Goal: Entertainment & Leisure: Consume media (video, audio)

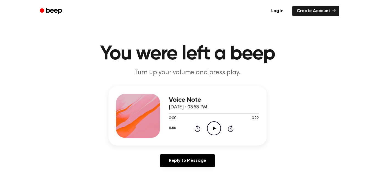
click at [211, 122] on icon "Play Audio" at bounding box center [214, 128] width 14 height 14
click at [197, 129] on icon at bounding box center [196, 129] width 1 height 2
click at [175, 124] on button "0.8x" at bounding box center [172, 127] width 7 height 9
click at [178, 114] on div at bounding box center [214, 113] width 90 height 4
click at [170, 113] on div at bounding box center [175, 113] width 12 height 1
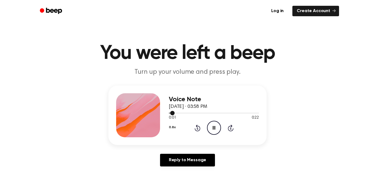
scroll to position [1, 0]
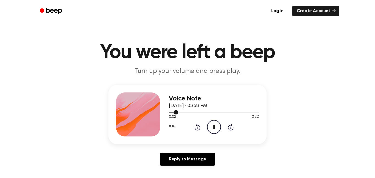
click at [171, 112] on div at bounding box center [173, 112] width 9 height 1
click at [172, 114] on span at bounding box center [174, 112] width 4 height 4
click at [171, 112] on span at bounding box center [172, 112] width 4 height 4
click at [170, 114] on span at bounding box center [169, 112] width 4 height 4
click at [170, 112] on span at bounding box center [169, 112] width 4 height 4
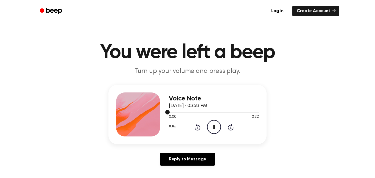
click at [167, 113] on span at bounding box center [167, 112] width 4 height 4
click at [169, 114] on div "Voice Note [DATE] · 03:58 PM 0:00 0:22 Your browser does not support the [objec…" at bounding box center [187, 114] width 158 height 59
click at [152, 108] on div at bounding box center [138, 114] width 44 height 44
click at [217, 125] on icon "Pause Audio" at bounding box center [214, 127] width 14 height 14
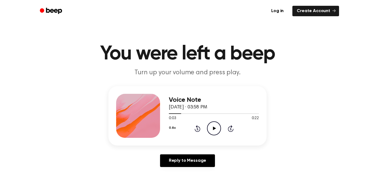
click at [209, 127] on icon "Play Audio" at bounding box center [214, 128] width 14 height 14
click at [194, 128] on icon "Rewind 5 seconds" at bounding box center [197, 128] width 6 height 7
click at [195, 127] on icon "Rewind 5 seconds" at bounding box center [197, 128] width 6 height 7
click at [220, 127] on circle at bounding box center [213, 127] width 13 height 13
click at [215, 130] on icon "Play Audio" at bounding box center [214, 128] width 14 height 14
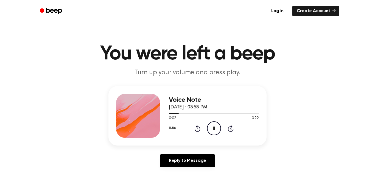
click at [214, 129] on icon "Pause Audio" at bounding box center [214, 128] width 14 height 14
click at [198, 125] on icon "Rewind 5 seconds" at bounding box center [197, 128] width 6 height 7
click at [197, 129] on icon at bounding box center [196, 129] width 1 height 2
click at [214, 126] on icon "Play Audio" at bounding box center [214, 128] width 14 height 14
click at [197, 129] on icon at bounding box center [196, 129] width 1 height 2
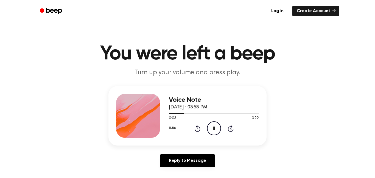
click at [198, 128] on icon at bounding box center [196, 129] width 1 height 2
click at [197, 129] on icon at bounding box center [196, 129] width 1 height 2
click at [212, 128] on icon "Pause Audio" at bounding box center [214, 128] width 14 height 14
click at [213, 133] on icon "Play Audio" at bounding box center [214, 128] width 14 height 14
click at [182, 113] on div at bounding box center [200, 113] width 63 height 1
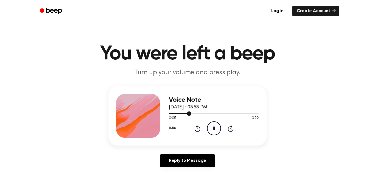
click at [182, 114] on div at bounding box center [214, 113] width 90 height 4
click at [177, 113] on div at bounding box center [214, 113] width 90 height 4
click at [200, 130] on icon "Rewind 5 seconds" at bounding box center [197, 128] width 6 height 7
click at [199, 131] on icon at bounding box center [198, 128] width 6 height 7
click at [197, 129] on icon at bounding box center [196, 129] width 1 height 2
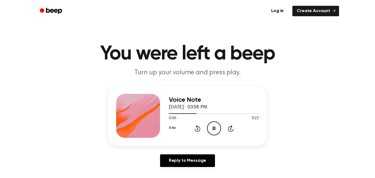
click at [197, 129] on icon at bounding box center [196, 129] width 1 height 2
click at [197, 128] on icon at bounding box center [196, 129] width 1 height 2
click at [197, 129] on icon at bounding box center [196, 129] width 1 height 2
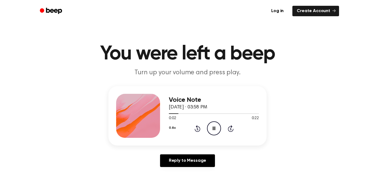
click at [198, 126] on icon "Rewind 5 seconds" at bounding box center [197, 128] width 6 height 7
click at [197, 129] on icon at bounding box center [196, 129] width 1 height 2
click at [195, 130] on icon at bounding box center [198, 128] width 6 height 7
click at [197, 129] on icon at bounding box center [196, 129] width 1 height 2
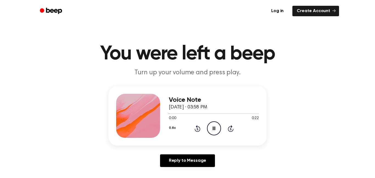
click at [211, 129] on icon "Pause Audio" at bounding box center [214, 128] width 14 height 14
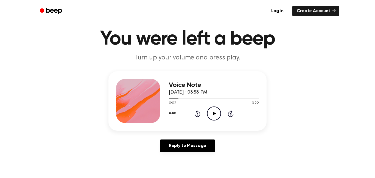
scroll to position [29, 0]
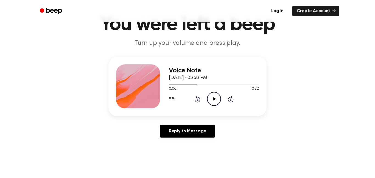
click at [198, 98] on icon "Rewind 5 seconds" at bounding box center [197, 98] width 6 height 7
click at [214, 96] on icon "Play Audio" at bounding box center [214, 99] width 14 height 14
click at [194, 99] on icon "Rewind 5 seconds" at bounding box center [197, 98] width 6 height 7
click at [214, 99] on icon at bounding box center [214, 99] width 2 height 4
click at [197, 100] on icon "Rewind 5 seconds" at bounding box center [197, 98] width 6 height 7
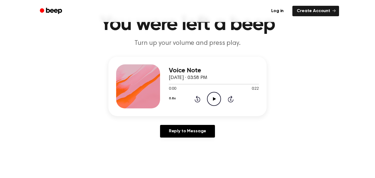
click at [214, 99] on icon at bounding box center [214, 99] width 3 height 4
click at [213, 101] on icon "Pause Audio" at bounding box center [214, 99] width 14 height 14
click at [218, 98] on icon "Play Audio" at bounding box center [214, 99] width 14 height 14
click at [230, 83] on div at bounding box center [214, 84] width 90 height 4
click at [197, 99] on icon at bounding box center [196, 99] width 1 height 2
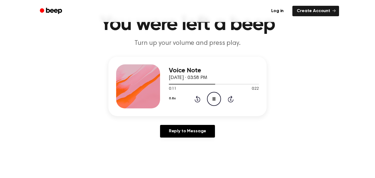
click at [197, 100] on icon at bounding box center [196, 99] width 1 height 2
click at [199, 97] on icon "Rewind 5 seconds" at bounding box center [197, 98] width 6 height 7
click at [199, 96] on icon "Rewind 5 seconds" at bounding box center [197, 98] width 6 height 7
click at [214, 100] on icon "Pause Audio" at bounding box center [214, 99] width 14 height 14
click at [196, 102] on icon at bounding box center [198, 99] width 6 height 7
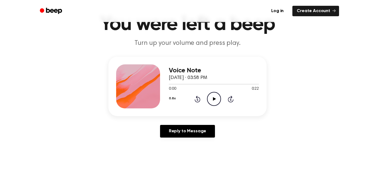
click at [217, 98] on icon "Play Audio" at bounding box center [214, 99] width 14 height 14
click at [215, 99] on icon at bounding box center [214, 99] width 2 height 4
click at [216, 99] on icon "Play Audio" at bounding box center [214, 99] width 14 height 14
click at [200, 96] on icon "Rewind 5 seconds" at bounding box center [197, 98] width 6 height 7
click at [218, 100] on icon "Pause Audio" at bounding box center [214, 99] width 14 height 14
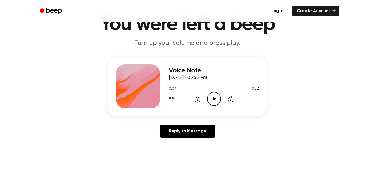
click at [197, 99] on icon at bounding box center [196, 99] width 1 height 2
click at [216, 95] on icon "Play Audio" at bounding box center [214, 99] width 14 height 14
click at [197, 102] on icon at bounding box center [198, 99] width 6 height 7
click at [229, 109] on div "Voice Note [DATE] · 03:58 PM 0:07 0:22 Your browser does not support the [objec…" at bounding box center [187, 86] width 158 height 59
click at [203, 95] on div "0.8x Rewind 5 seconds Pause Audio Skip 5 seconds" at bounding box center [214, 99] width 90 height 14
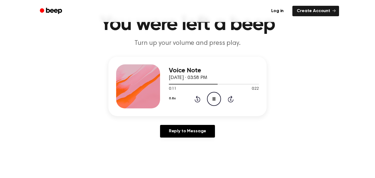
click at [199, 98] on icon "Rewind 5 seconds" at bounding box center [197, 98] width 6 height 7
click at [196, 100] on icon "Rewind 5 seconds" at bounding box center [197, 98] width 6 height 7
click at [215, 99] on icon at bounding box center [214, 99] width 2 height 4
click at [221, 93] on div "0.8x Rewind 5 seconds Play Audio Skip 5 seconds" at bounding box center [214, 99] width 90 height 14
click at [218, 92] on icon "Play Audio" at bounding box center [214, 99] width 14 height 14
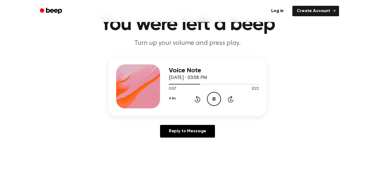
click at [217, 96] on icon "Pause Audio" at bounding box center [214, 99] width 14 height 14
click at [221, 97] on icon "Play Audio" at bounding box center [214, 99] width 14 height 14
click at [213, 97] on icon "Pause Audio" at bounding box center [214, 99] width 14 height 14
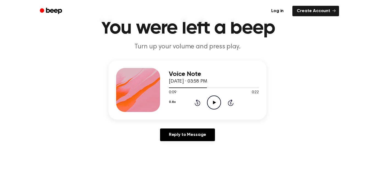
scroll to position [26, 0]
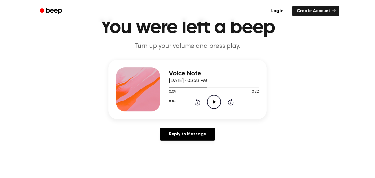
click at [197, 102] on icon at bounding box center [196, 102] width 1 height 2
click at [211, 105] on icon "Play Audio" at bounding box center [214, 102] width 14 height 14
click at [214, 102] on icon "Pause Audio" at bounding box center [214, 102] width 14 height 14
click at [209, 106] on icon "Play Audio" at bounding box center [214, 102] width 14 height 14
click at [215, 103] on icon "Pause Audio" at bounding box center [214, 102] width 14 height 14
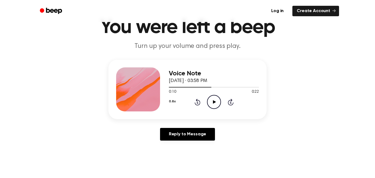
click at [215, 103] on icon "Play Audio" at bounding box center [214, 102] width 14 height 14
click at [217, 104] on icon "Pause Audio" at bounding box center [214, 102] width 14 height 14
click at [198, 102] on icon "Rewind 5 seconds" at bounding box center [197, 101] width 6 height 7
click at [211, 106] on icon "Play Audio" at bounding box center [214, 102] width 14 height 14
click at [215, 103] on icon "Pause Audio" at bounding box center [214, 102] width 14 height 14
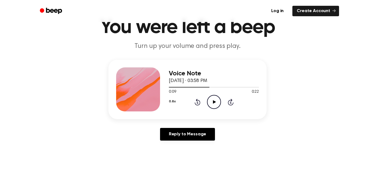
click at [215, 103] on icon "Play Audio" at bounding box center [214, 102] width 14 height 14
click at [215, 103] on icon "Pause Audio" at bounding box center [214, 102] width 14 height 14
click at [200, 101] on icon at bounding box center [198, 102] width 6 height 7
click at [218, 99] on icon "Play Audio" at bounding box center [214, 102] width 14 height 14
click at [205, 100] on div "0.8x Rewind 5 seconds Play Audio Skip 5 seconds" at bounding box center [214, 102] width 90 height 14
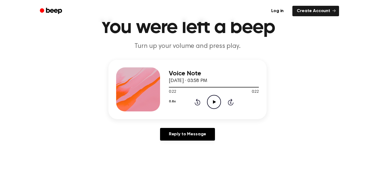
click at [203, 103] on div "0.8x Rewind 5 seconds Play Audio Skip 5 seconds" at bounding box center [214, 102] width 90 height 14
click at [197, 102] on icon at bounding box center [196, 102] width 1 height 2
click at [220, 101] on circle at bounding box center [213, 101] width 13 height 13
click at [220, 102] on icon "Pause Audio" at bounding box center [214, 102] width 14 height 14
click at [197, 102] on icon at bounding box center [196, 102] width 1 height 2
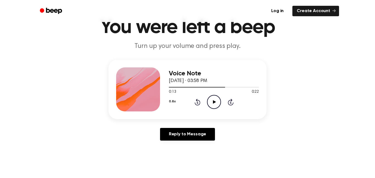
click at [216, 100] on icon "Play Audio" at bounding box center [214, 102] width 14 height 14
click at [218, 102] on icon "Pause Audio" at bounding box center [214, 102] width 14 height 14
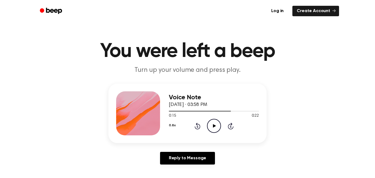
scroll to position [0, 0]
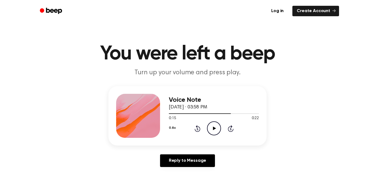
click at [213, 125] on icon "Play Audio" at bounding box center [214, 128] width 14 height 14
click at [197, 129] on icon at bounding box center [196, 129] width 1 height 2
click at [219, 129] on icon "Pause Audio" at bounding box center [214, 128] width 14 height 14
click at [216, 129] on icon "Play Audio" at bounding box center [214, 128] width 14 height 14
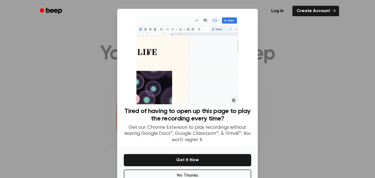
click at [269, 95] on div at bounding box center [187, 89] width 375 height 178
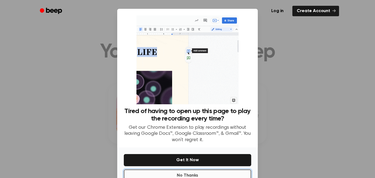
click at [212, 172] on button "No Thanks" at bounding box center [187, 175] width 127 height 12
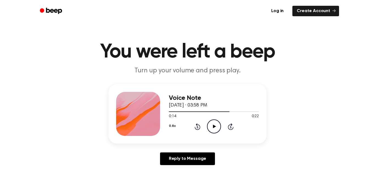
click at [210, 128] on icon "Play Audio" at bounding box center [214, 126] width 14 height 14
click at [218, 123] on icon "Pause Audio" at bounding box center [214, 126] width 14 height 14
click at [197, 127] on icon at bounding box center [196, 127] width 1 height 2
click at [214, 128] on icon "Play Audio" at bounding box center [214, 126] width 14 height 14
click at [215, 126] on icon at bounding box center [214, 126] width 2 height 4
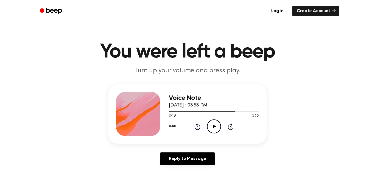
click at [206, 130] on div "0.8x Rewind 5 seconds Play Audio Skip 5 seconds" at bounding box center [214, 126] width 90 height 14
click at [215, 126] on icon "Play Audio" at bounding box center [214, 126] width 14 height 14
click at [214, 127] on icon at bounding box center [214, 126] width 2 height 4
click at [218, 130] on icon "Play Audio" at bounding box center [214, 126] width 14 height 14
click at [215, 128] on icon "Pause Audio" at bounding box center [214, 126] width 14 height 14
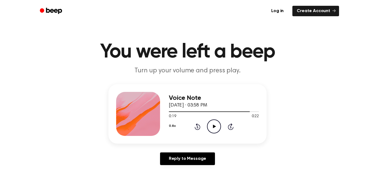
click at [200, 126] on icon at bounding box center [198, 126] width 6 height 7
click at [217, 127] on icon "Play Audio" at bounding box center [214, 126] width 14 height 14
click at [212, 128] on icon "Pause Audio" at bounding box center [214, 126] width 14 height 14
click at [213, 120] on circle at bounding box center [213, 125] width 13 height 13
click at [215, 127] on icon at bounding box center [214, 126] width 2 height 4
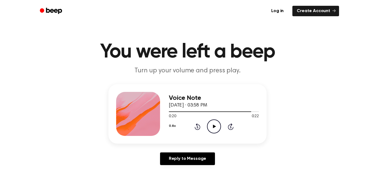
click at [214, 126] on icon at bounding box center [214, 126] width 3 height 4
click at [197, 127] on icon at bounding box center [196, 127] width 1 height 2
click at [214, 126] on icon "Pause Audio" at bounding box center [214, 126] width 14 height 14
